Goal: Task Accomplishment & Management: Use online tool/utility

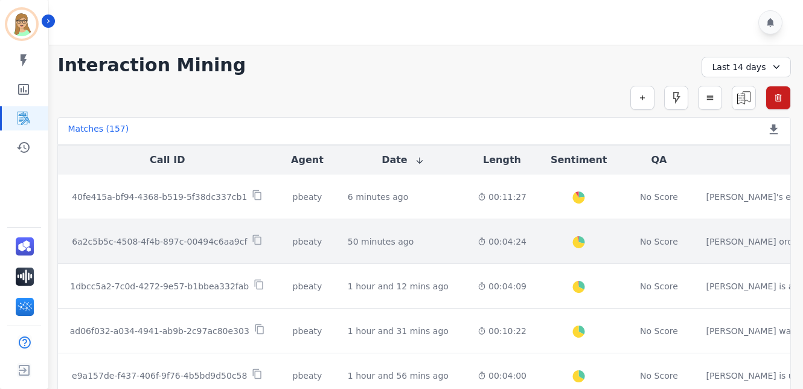
click at [155, 239] on p "6a2c5b5c-4508-4f4b-897c-00494c6aa9cf" at bounding box center [159, 242] width 175 height 12
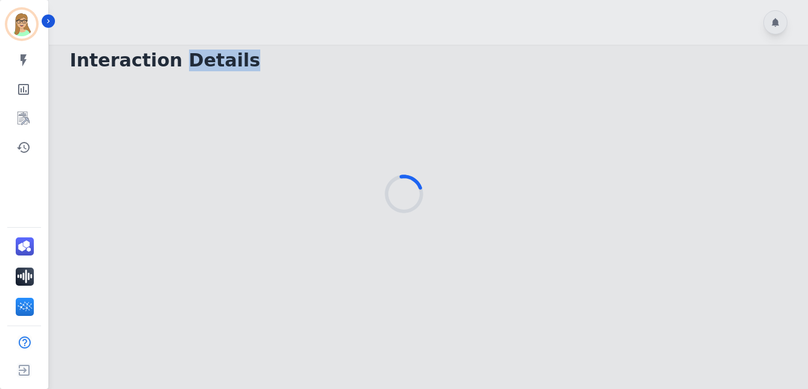
click at [155, 239] on div at bounding box center [404, 194] width 808 height 389
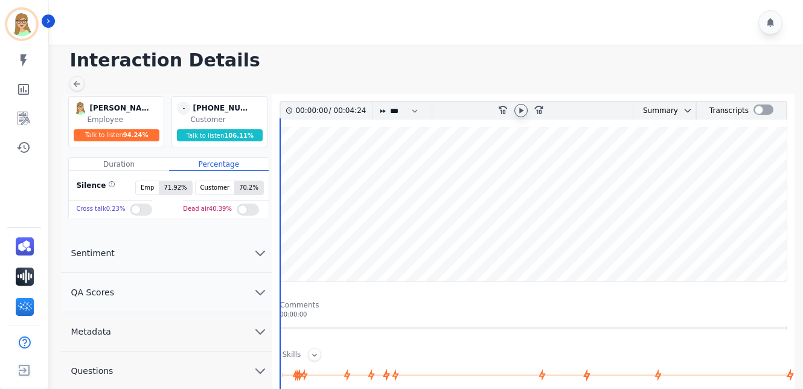
click at [522, 111] on icon at bounding box center [521, 110] width 4 height 5
click at [521, 111] on icon at bounding box center [521, 111] width 10 height 10
click at [522, 108] on icon at bounding box center [521, 111] width 10 height 10
